Goal: Task Accomplishment & Management: Manage account settings

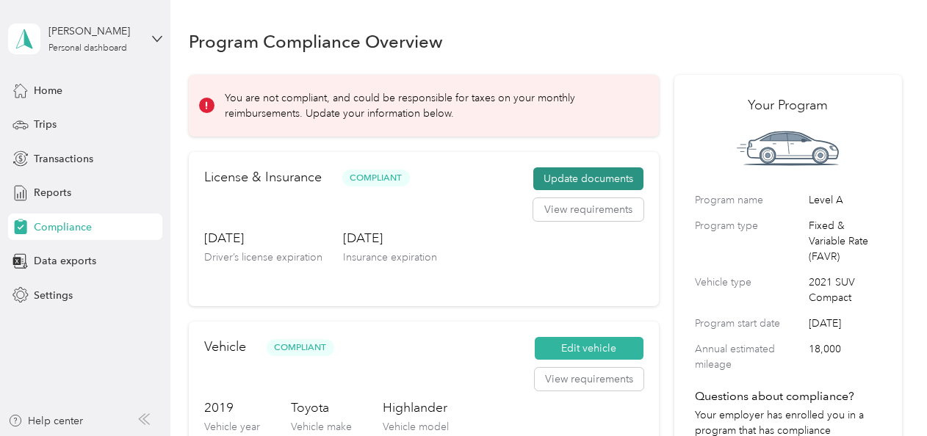
click at [580, 176] on button "Update documents" at bounding box center [588, 179] width 110 height 24
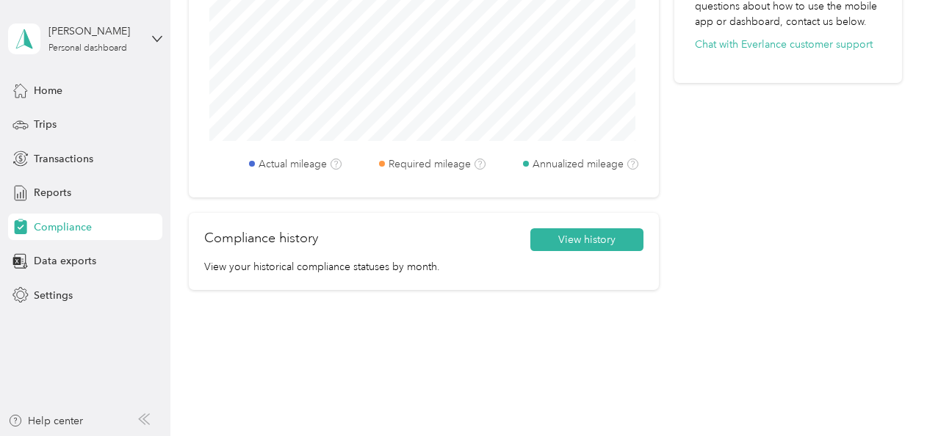
scroll to position [711, 0]
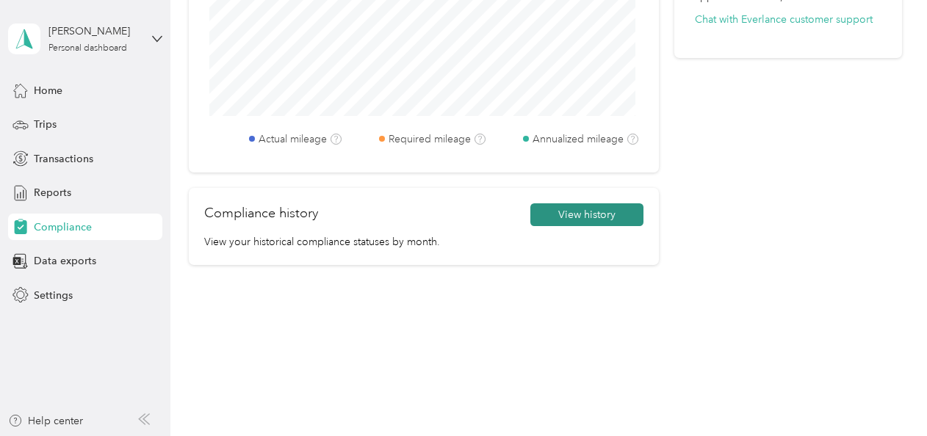
click at [566, 212] on button "View history" at bounding box center [586, 215] width 113 height 24
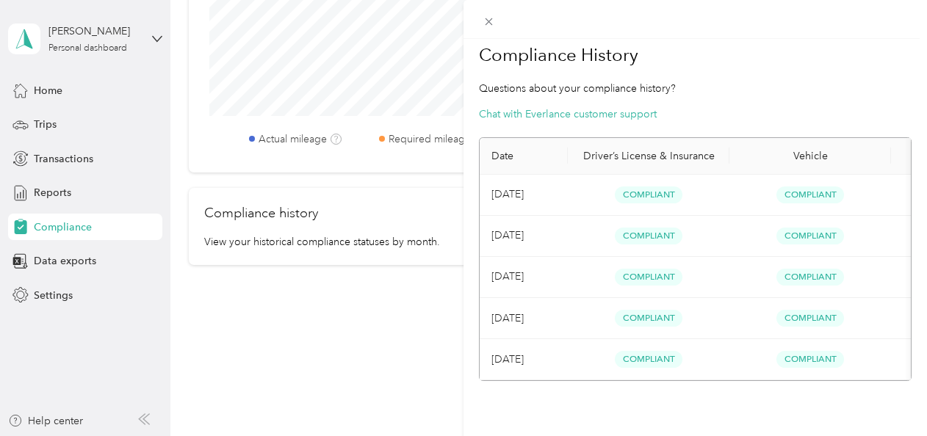
scroll to position [0, 0]
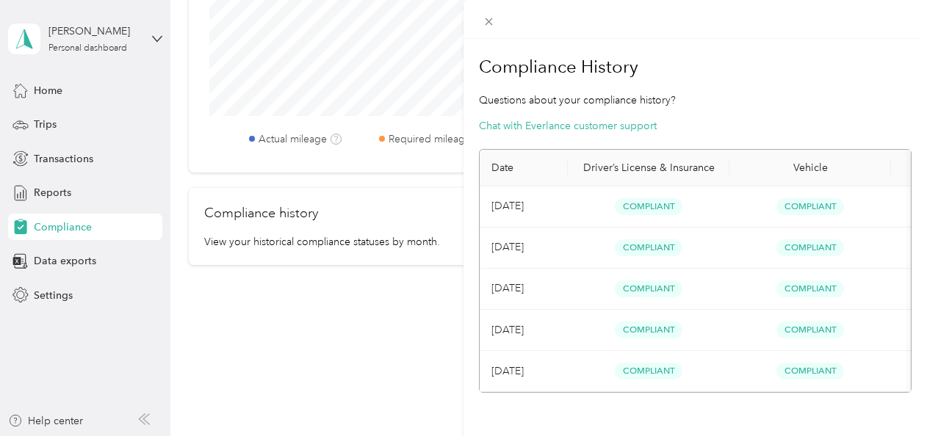
click at [426, 317] on div "Compliance History Questions about your compliance history? Chat with Everlance…" at bounding box center [463, 218] width 927 height 436
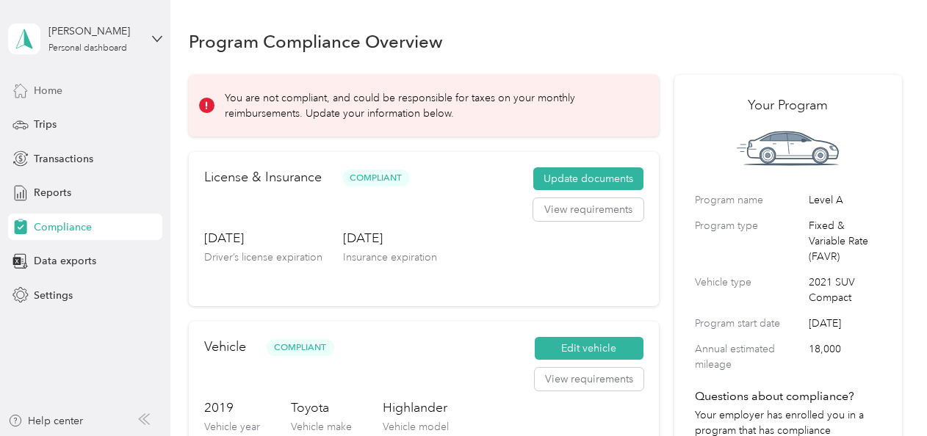
click at [54, 87] on span "Home" at bounding box center [48, 90] width 29 height 15
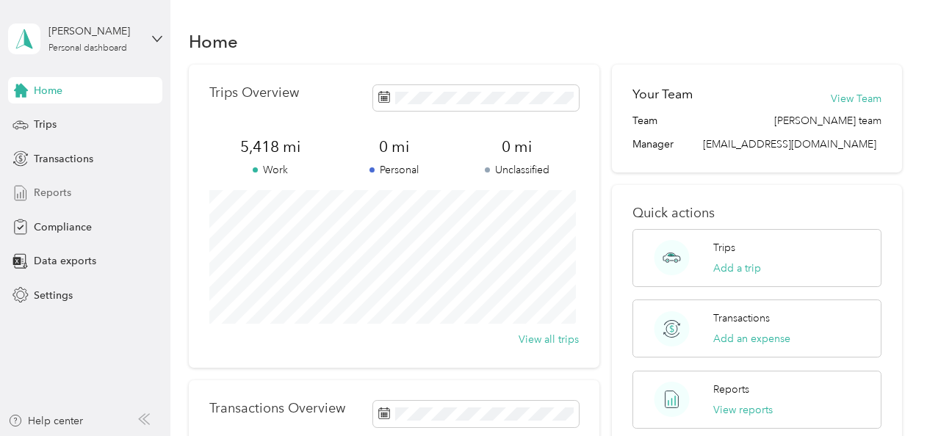
click at [43, 197] on span "Reports" at bounding box center [52, 192] width 37 height 15
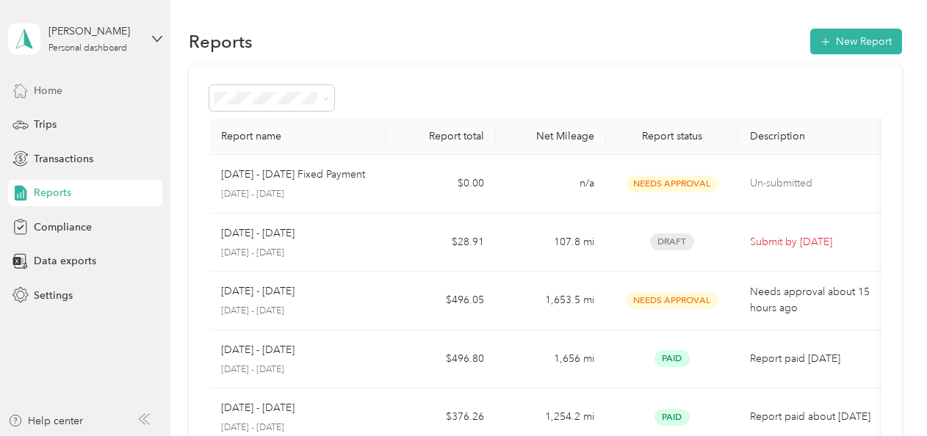
click at [48, 90] on span "Home" at bounding box center [48, 90] width 29 height 15
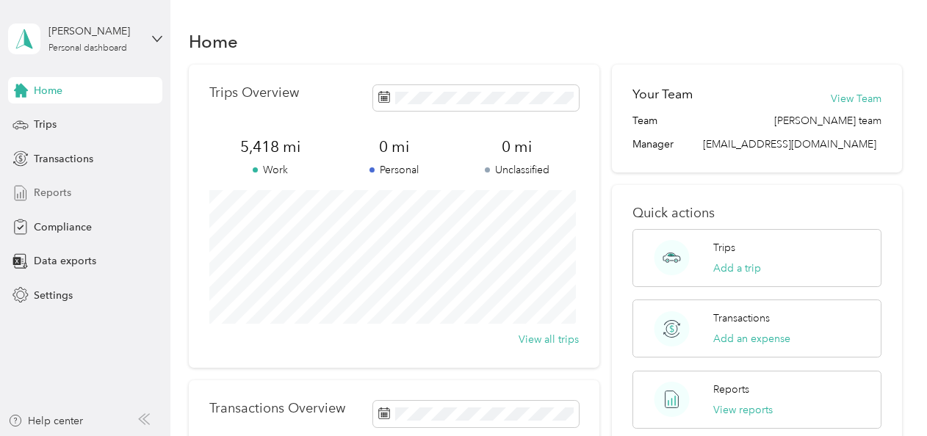
click at [57, 188] on span "Reports" at bounding box center [52, 192] width 37 height 15
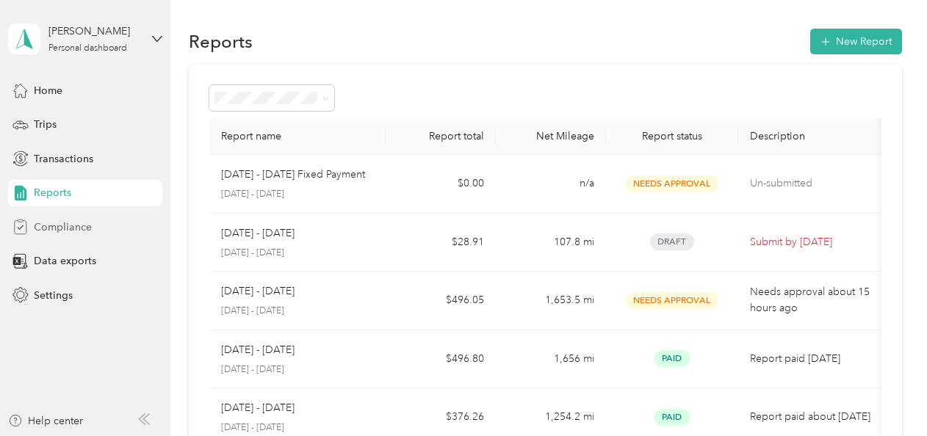
click at [73, 223] on span "Compliance" at bounding box center [63, 227] width 58 height 15
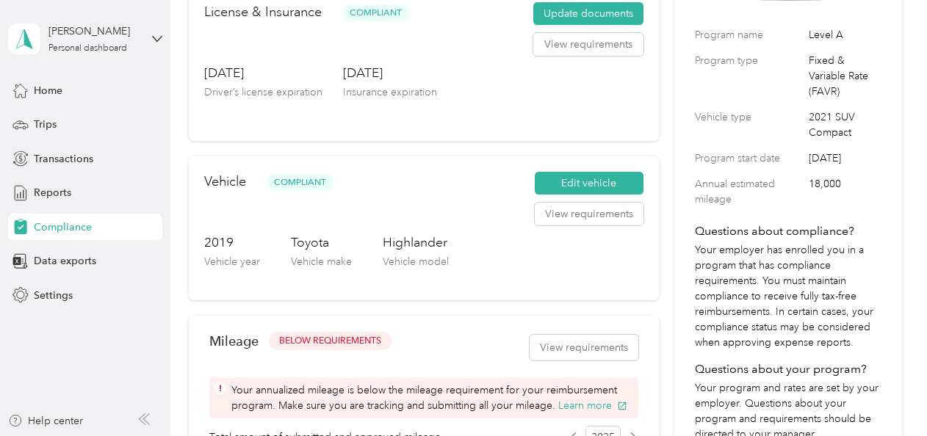
scroll to position [294, 0]
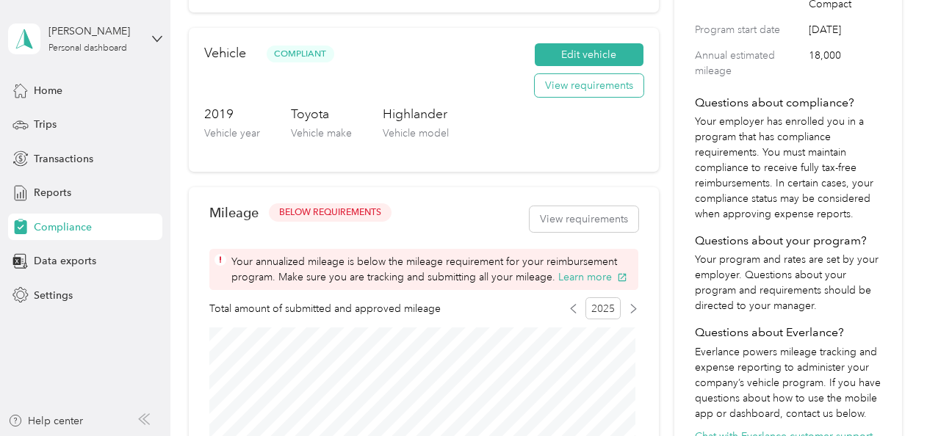
click at [574, 88] on button "View requirements" at bounding box center [589, 86] width 109 height 24
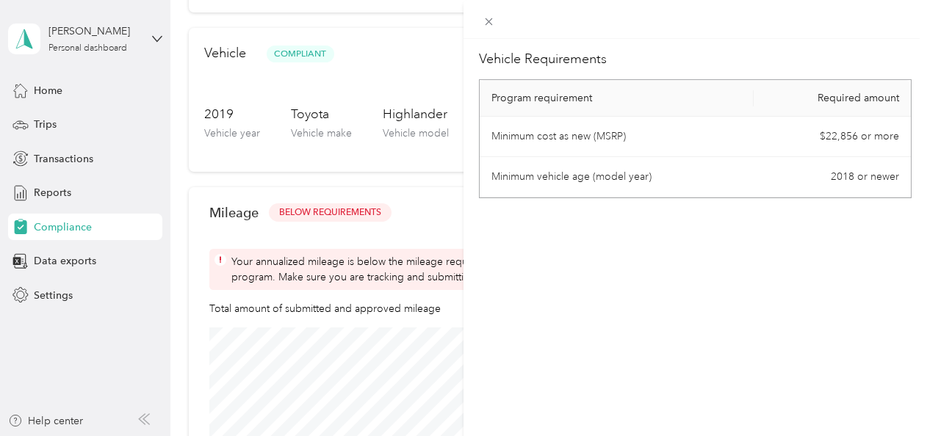
click at [598, 256] on div "Vehicle Requirements Program requirement Required amount Minimum cost as new (M…" at bounding box center [696, 257] width 464 height 436
